Goal: Find specific page/section: Find specific page/section

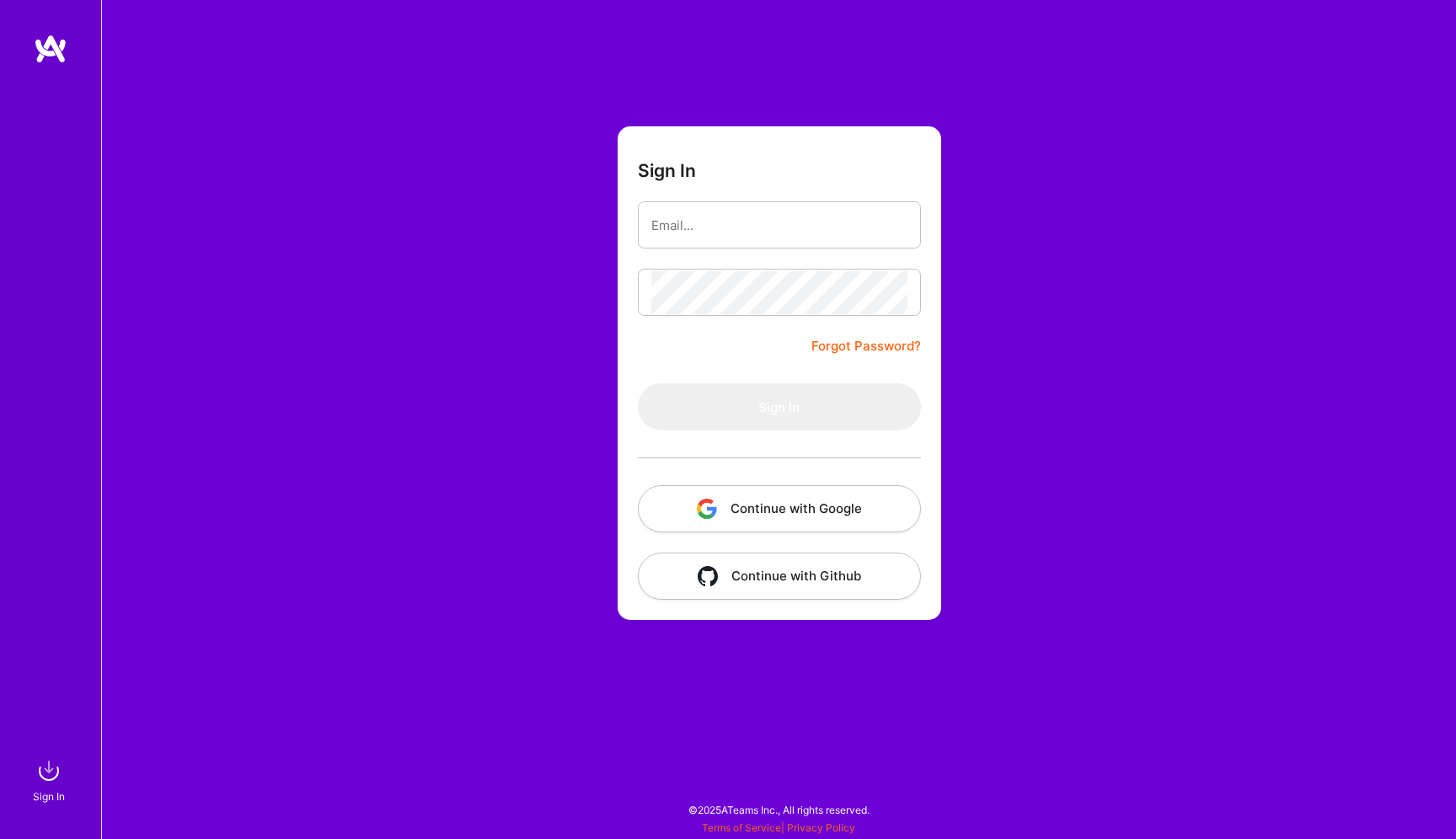
click at [0, 830] on nordpass-portal at bounding box center [0, 830] width 0 height 0
type input "[EMAIL_ADDRESS][DOMAIN_NAME]"
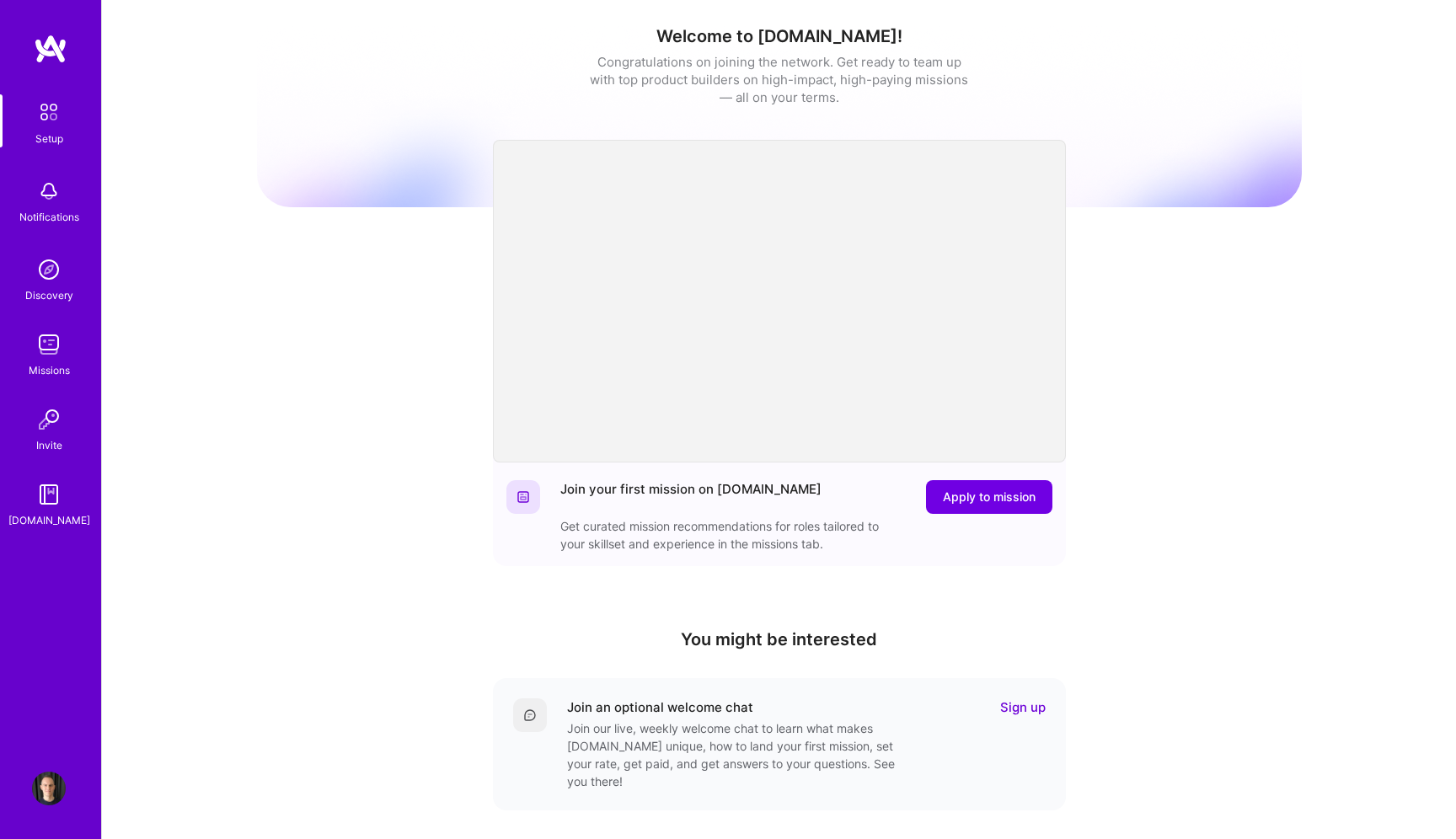
click at [54, 216] on div "Notifications" at bounding box center [49, 217] width 60 height 18
click at [54, 216] on div "Setup Notifications Discovery Missions Invite [DOMAIN_NAME]" at bounding box center [50, 311] width 101 height 434
click at [39, 337] on img at bounding box center [49, 345] width 34 height 34
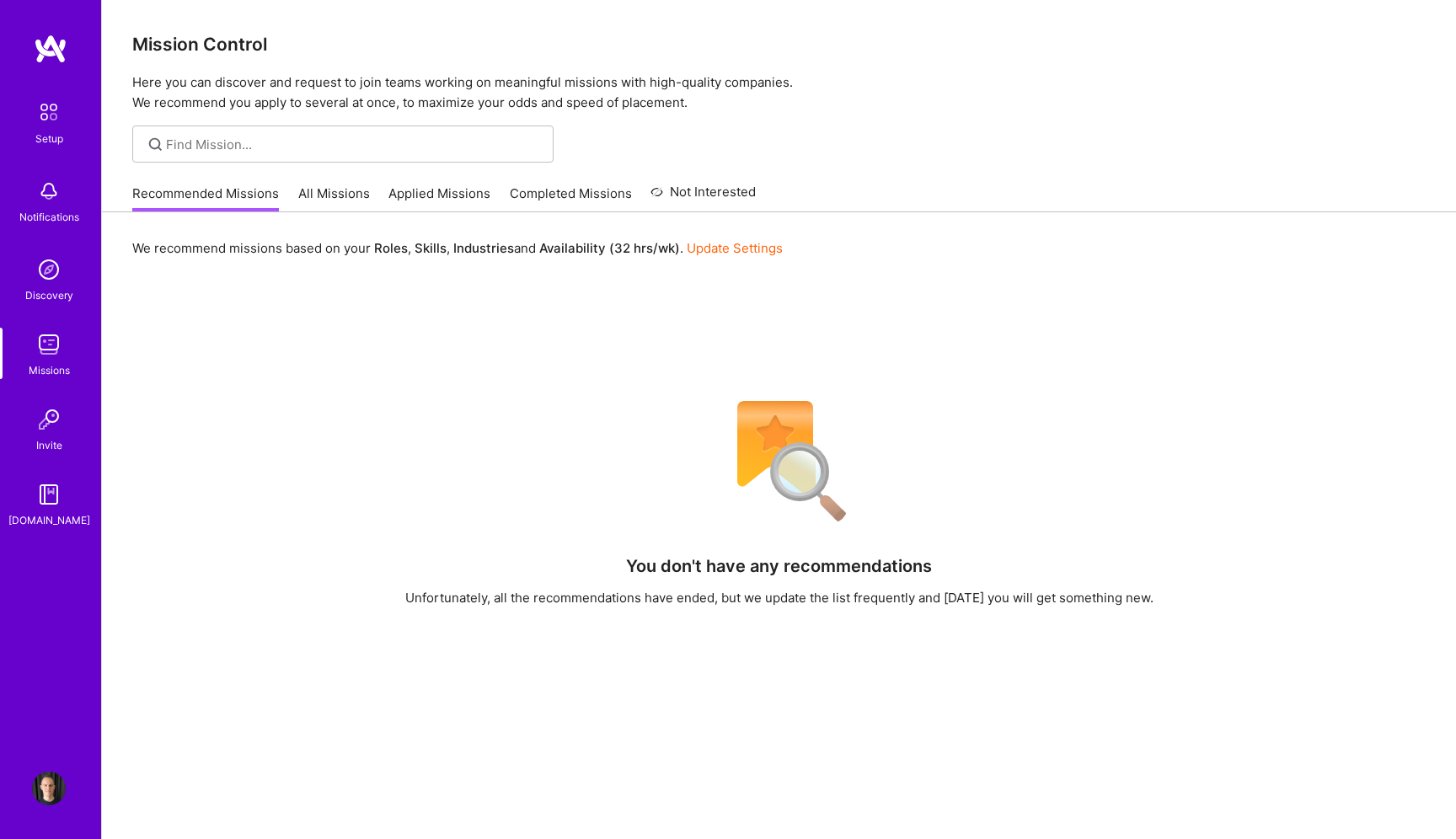
click at [418, 201] on link "Applied Missions" at bounding box center [440, 198] width 102 height 28
